Goal: Transaction & Acquisition: Purchase product/service

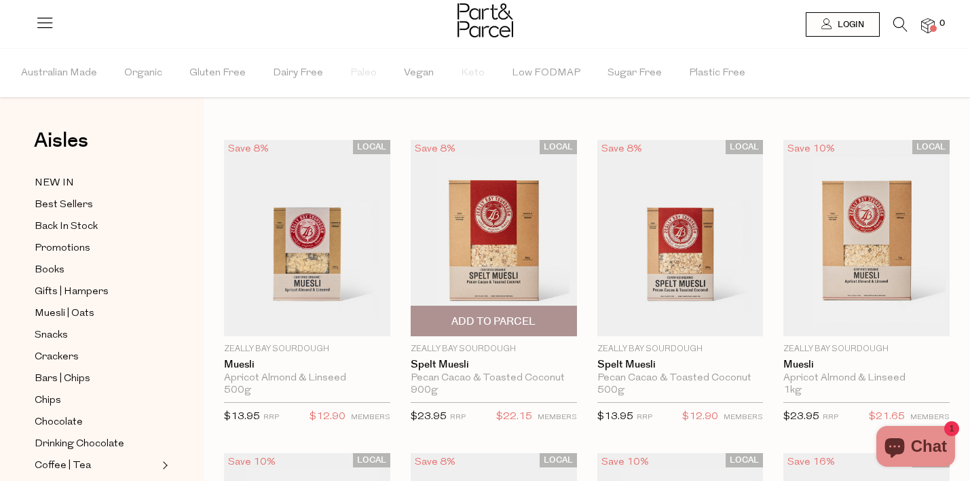
scroll to position [76, 0]
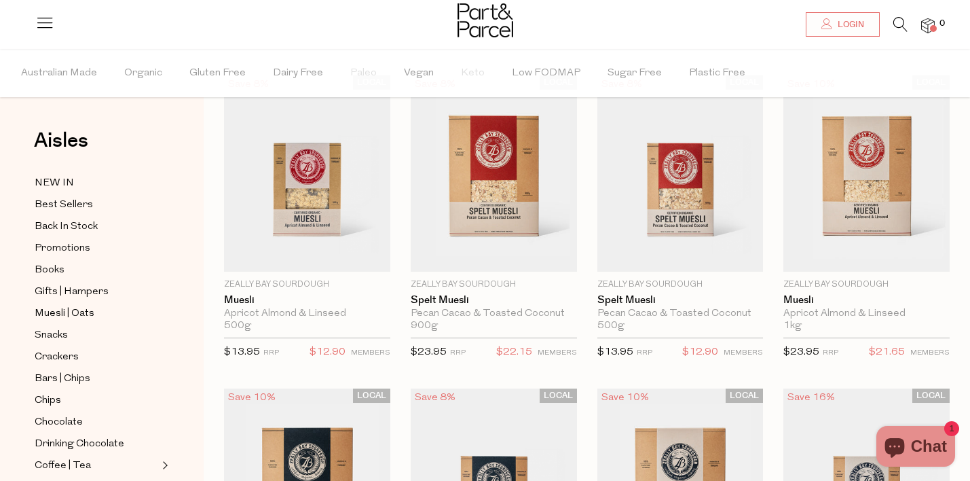
click at [899, 24] on icon at bounding box center [900, 24] width 14 height 15
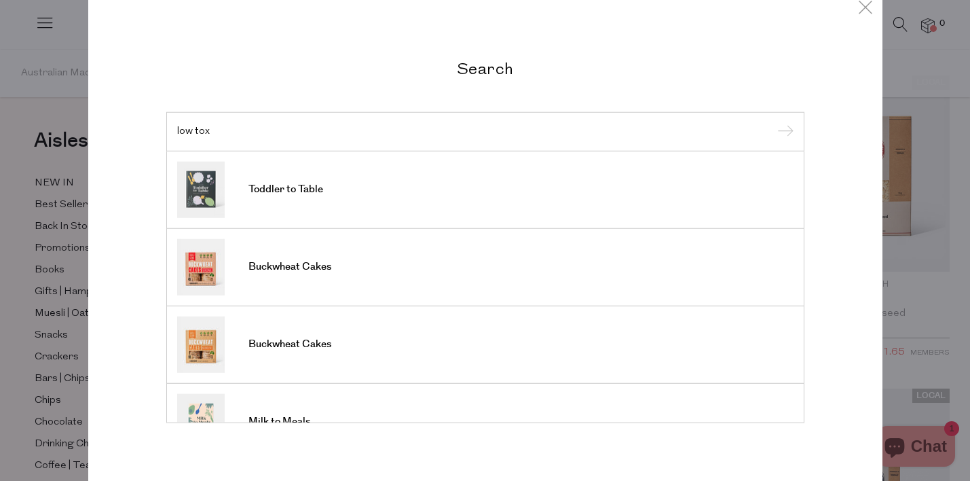
type input "low tox"
click at [773, 122] on input "submit" at bounding box center [783, 132] width 20 height 20
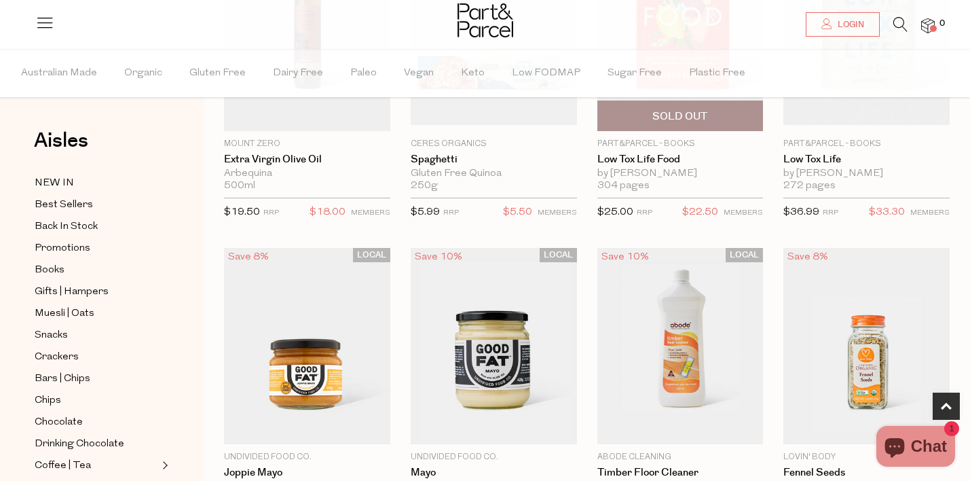
scroll to position [129, 0]
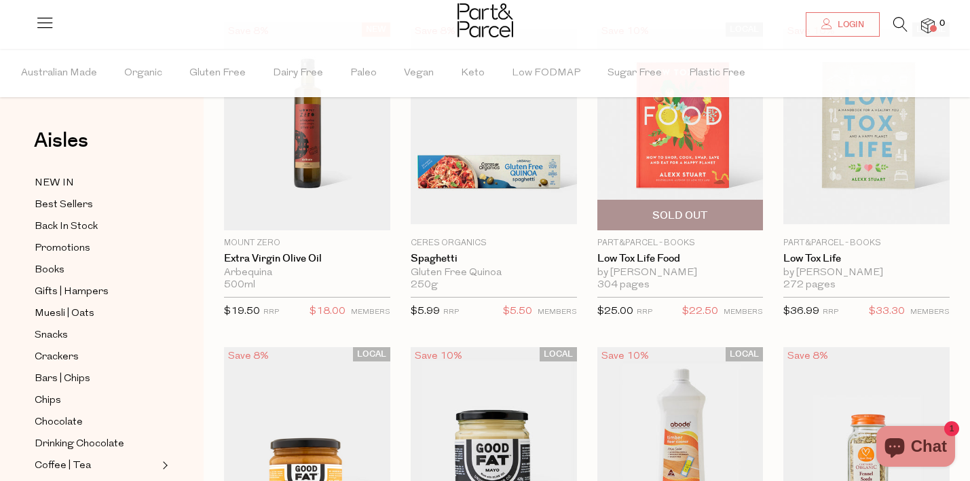
click at [705, 169] on img at bounding box center [680, 127] width 166 height 196
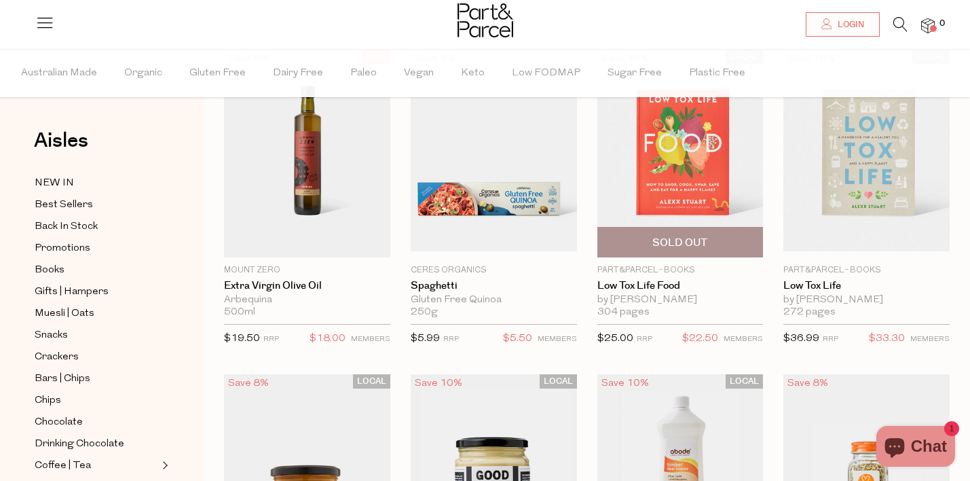
scroll to position [99, 0]
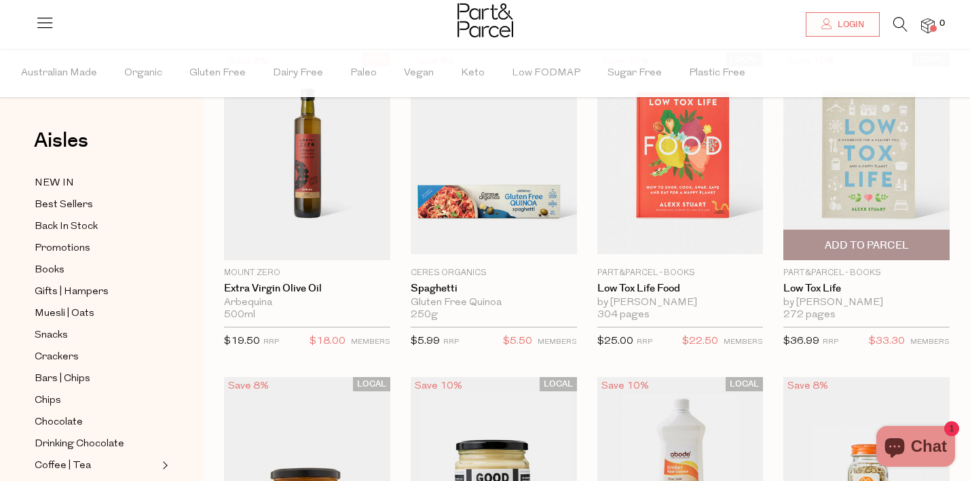
click at [874, 179] on img at bounding box center [866, 156] width 166 height 196
